Goal: Information Seeking & Learning: Learn about a topic

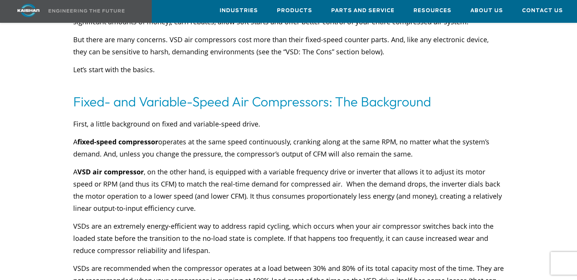
scroll to position [380, 0]
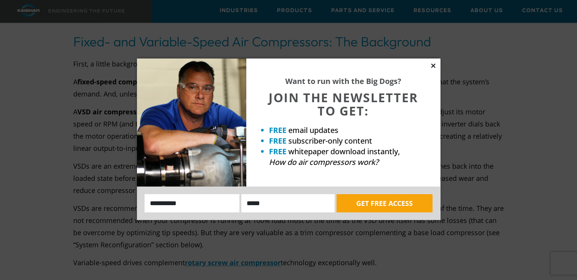
click at [433, 65] on icon at bounding box center [433, 65] width 4 height 4
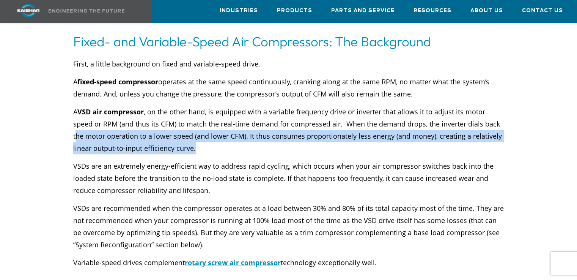
drag, startPoint x: 77, startPoint y: 126, endPoint x: 260, endPoint y: 134, distance: 183.9
click at [260, 134] on p "A VSD air compressor , on the other hand, is equipped with a variable frequency…" at bounding box center [288, 130] width 431 height 49
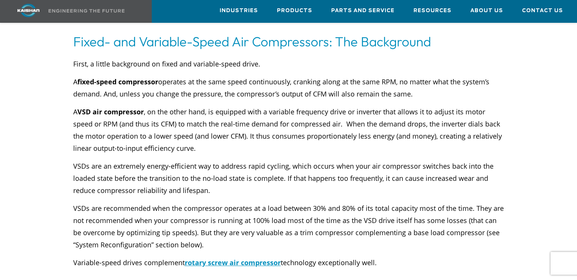
click at [247, 142] on div "First, a little background on fixed and variable-speed drive. A fixed-speed com…" at bounding box center [288, 163] width 431 height 211
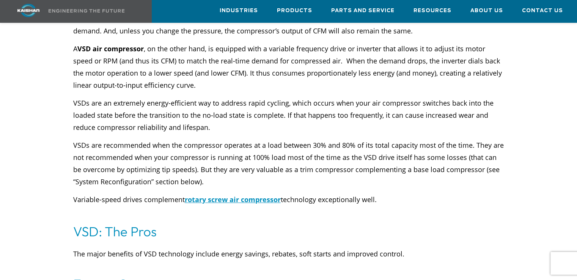
scroll to position [455, 0]
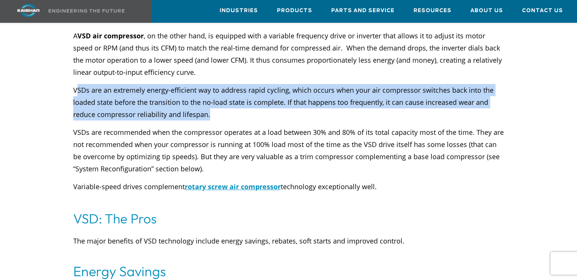
drag, startPoint x: 75, startPoint y: 76, endPoint x: 280, endPoint y: 98, distance: 206.5
click at [280, 98] on p "VSDs are an extremely energy-efficient way to address rapid cycling, which occu…" at bounding box center [288, 102] width 431 height 36
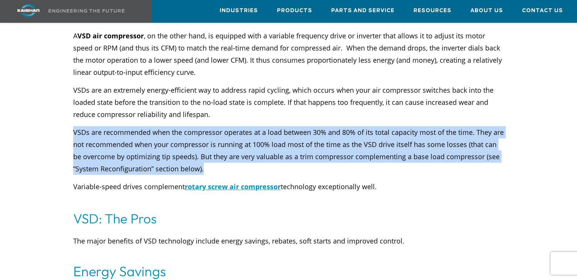
drag, startPoint x: 73, startPoint y: 120, endPoint x: 348, endPoint y: 154, distance: 277.6
click at [348, 154] on div "First, a little background on fixed and variable-speed drive. A fixed-speed com…" at bounding box center [289, 95] width 440 height 226
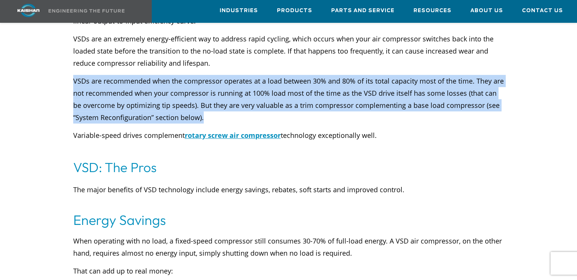
scroll to position [531, 0]
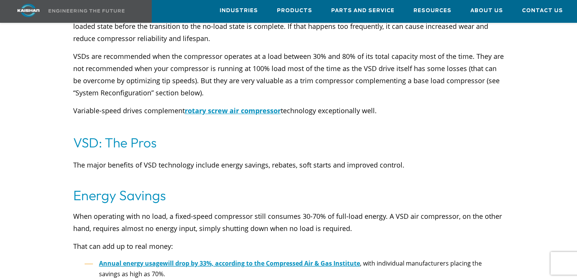
click at [330, 186] on h4 "Energy Savings" at bounding box center [288, 195] width 431 height 18
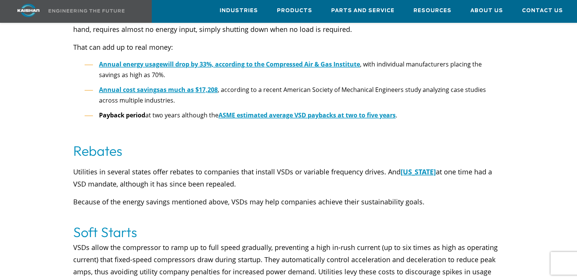
scroll to position [759, 0]
